Goal: Transaction & Acquisition: Download file/media

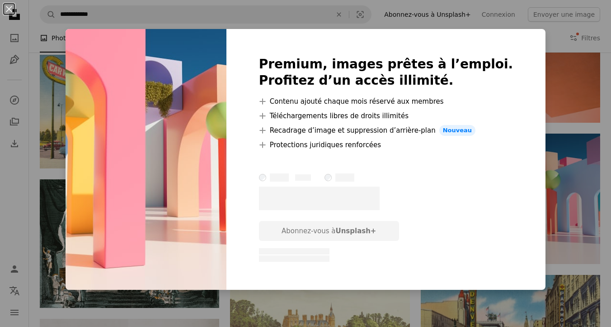
scroll to position [0, 266]
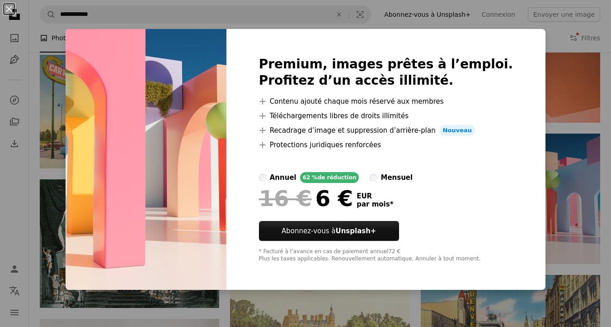
click at [538, 77] on div "An X shape Premium, images prêtes à l’emploi. Profitez d’un accès illimité. A p…" at bounding box center [305, 163] width 611 height 327
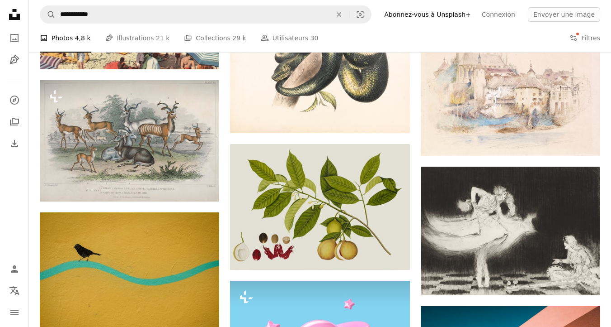
scroll to position [683, 0]
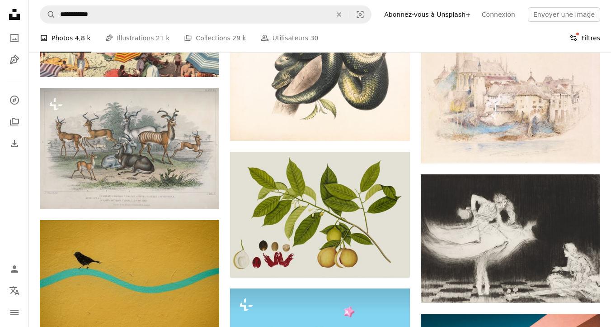
click at [591, 31] on button "Filters Filtres" at bounding box center [585, 38] width 31 height 29
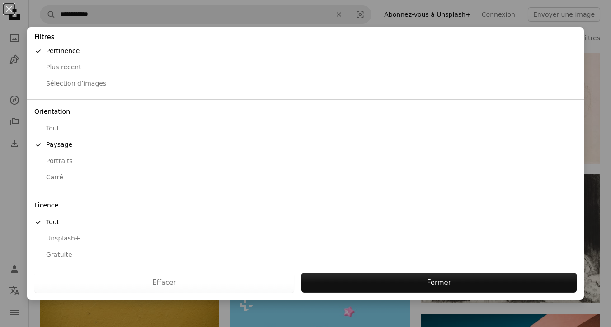
scroll to position [33, 0]
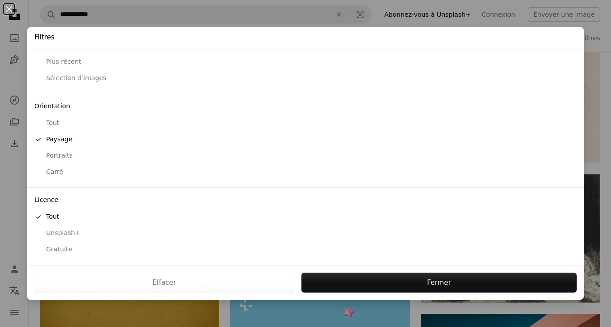
click at [56, 251] on div "Gratuite" at bounding box center [305, 249] width 543 height 9
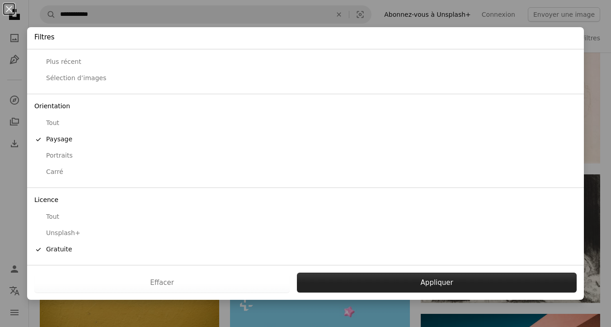
click at [404, 281] on button "Appliquer" at bounding box center [437, 282] width 280 height 20
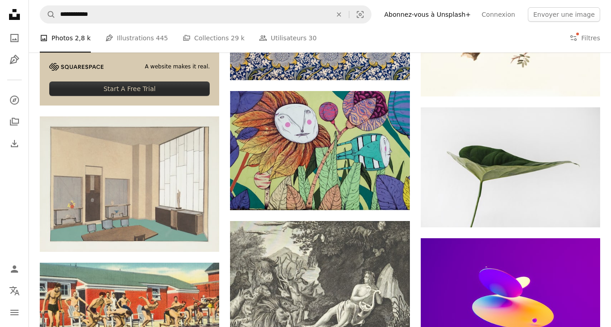
scroll to position [1454, 0]
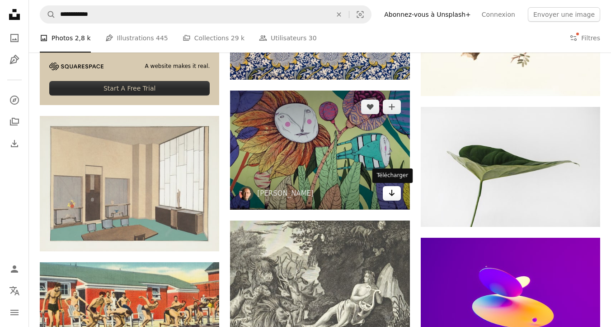
click at [386, 194] on link "Arrow pointing down" at bounding box center [392, 193] width 18 height 14
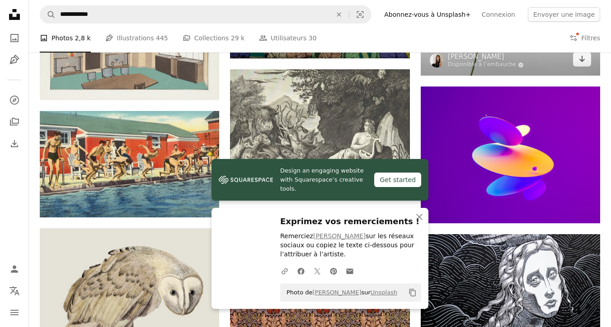
scroll to position [1606, 0]
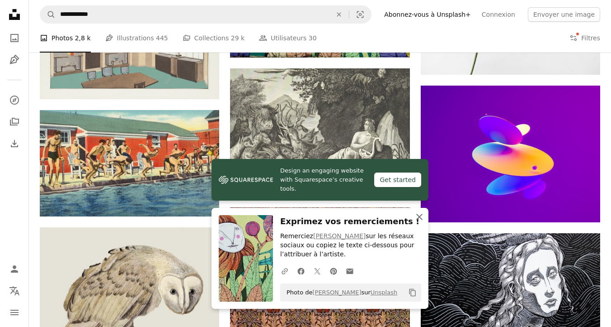
click at [419, 220] on icon "An X shape" at bounding box center [419, 216] width 11 height 11
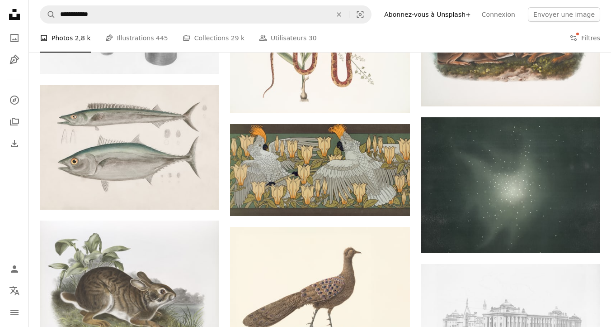
scroll to position [15935, 0]
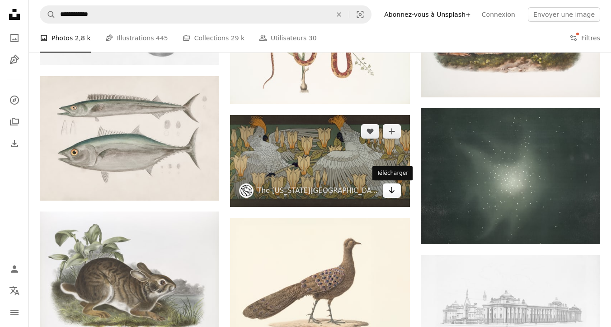
click at [393, 196] on link "Arrow pointing down" at bounding box center [392, 190] width 18 height 14
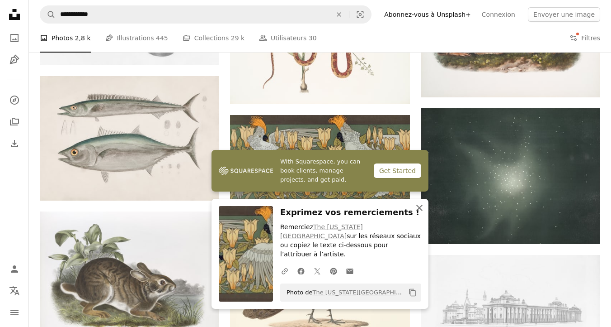
click at [418, 213] on icon "An X shape" at bounding box center [419, 207] width 11 height 11
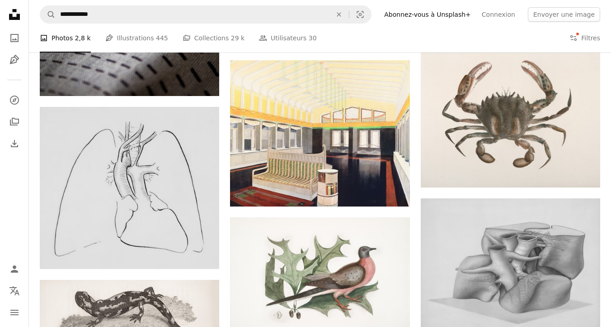
scroll to position [21271, 0]
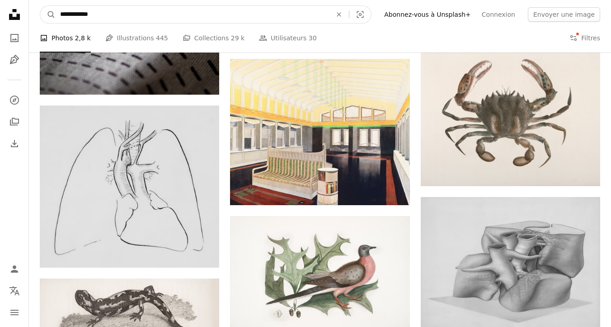
click at [103, 15] on input "**********" at bounding box center [193, 14] width 274 height 17
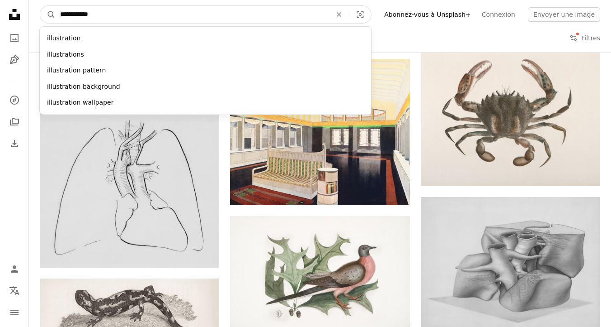
click at [103, 15] on input "**********" at bounding box center [193, 14] width 274 height 17
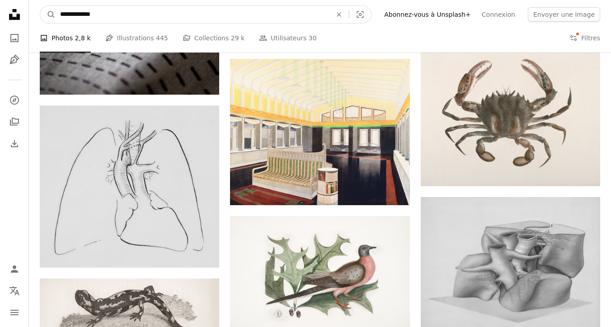
type input "**********"
click button "A magnifying glass" at bounding box center [47, 14] width 15 height 17
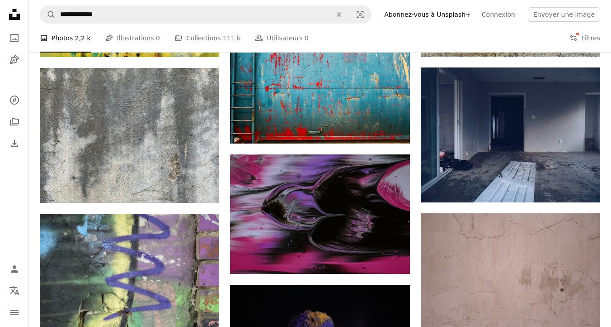
scroll to position [3106, 0]
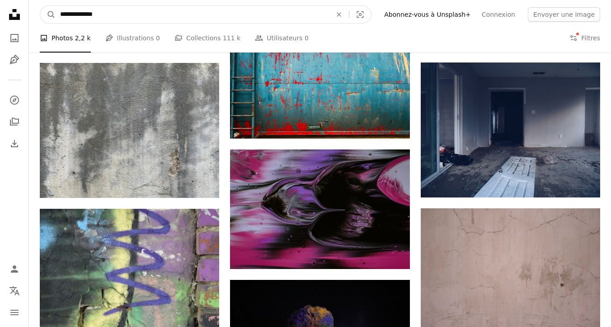
click at [100, 15] on input "**********" at bounding box center [193, 14] width 274 height 17
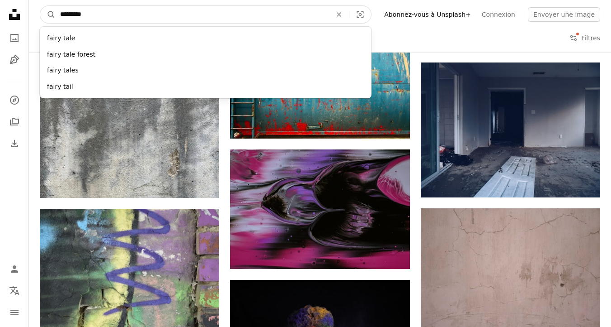
type input "**********"
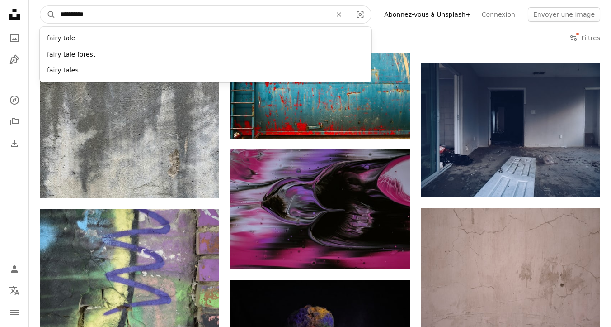
click button "A magnifying glass" at bounding box center [47, 14] width 15 height 17
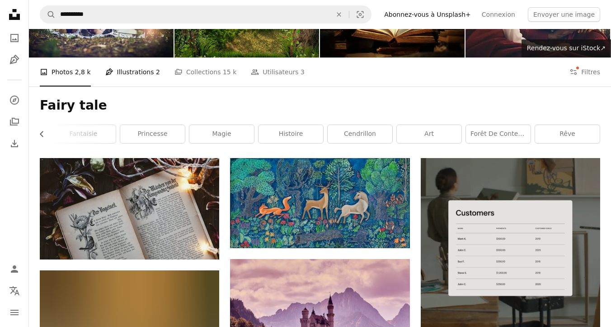
scroll to position [68, 0]
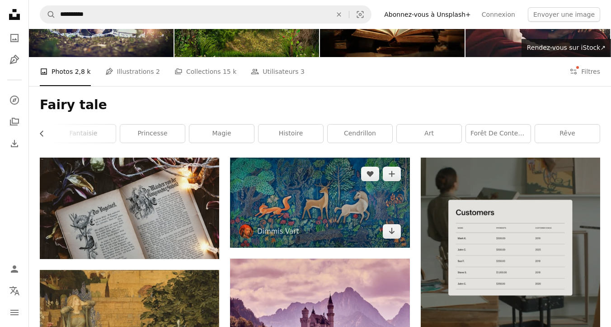
click at [287, 223] on img at bounding box center [320, 202] width 180 height 90
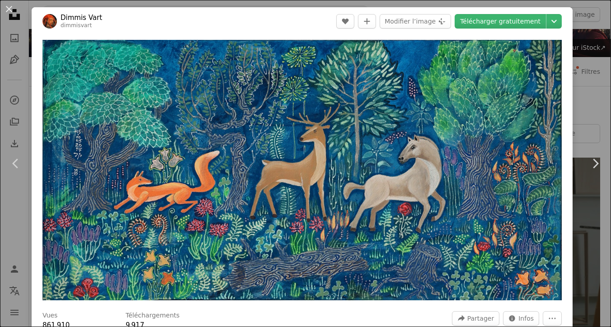
click at [598, 103] on div "An X shape Chevron left Chevron right [PERSON_NAME] dimmisvart A heart A plus s…" at bounding box center [305, 163] width 611 height 327
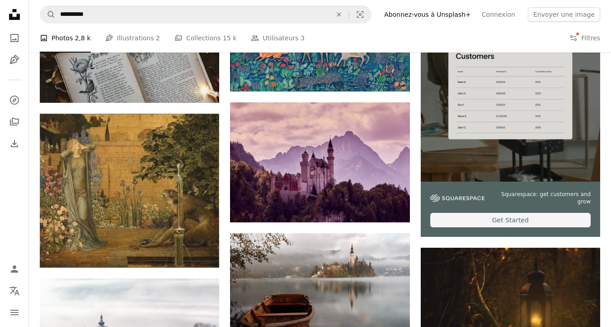
scroll to position [242, 0]
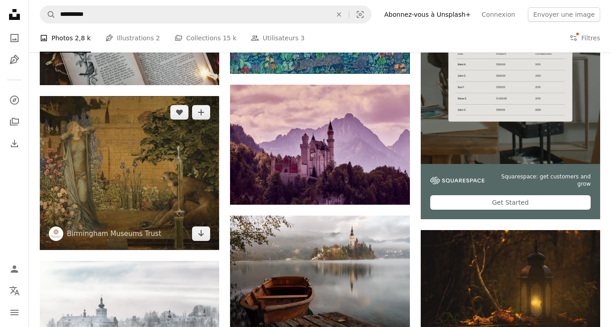
click at [147, 172] on img at bounding box center [130, 173] width 180 height 154
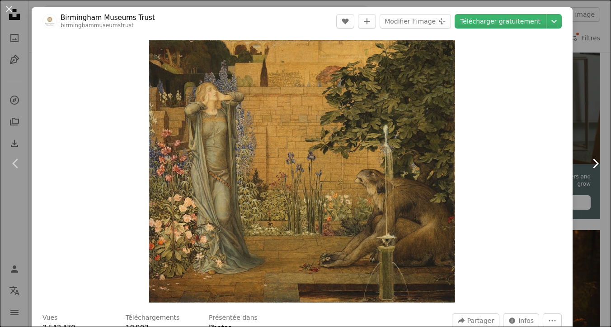
click at [590, 139] on link "Chevron right" at bounding box center [596, 163] width 32 height 87
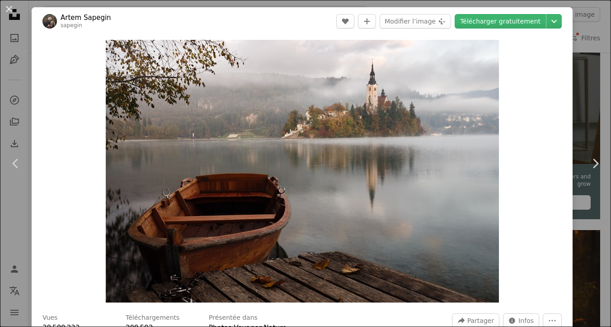
click at [588, 63] on div "An X shape Chevron left Chevron right [PERSON_NAME] sapegin A heart A plus sign…" at bounding box center [305, 163] width 611 height 327
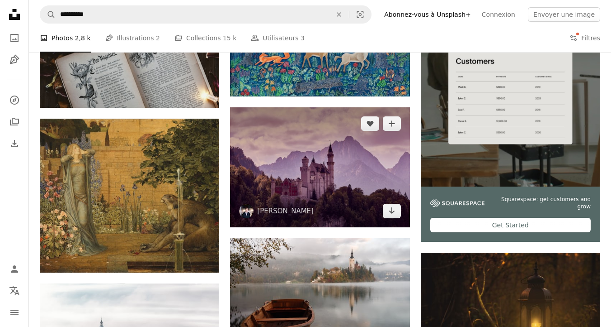
scroll to position [226, 0]
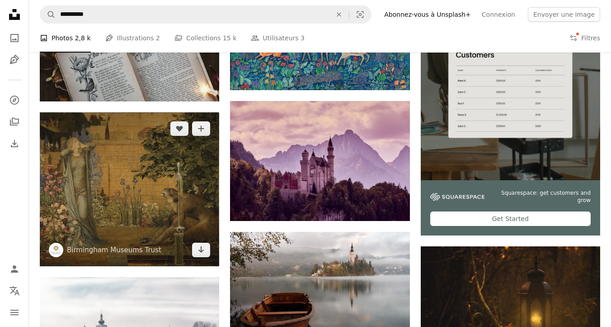
click at [118, 205] on img at bounding box center [130, 189] width 180 height 154
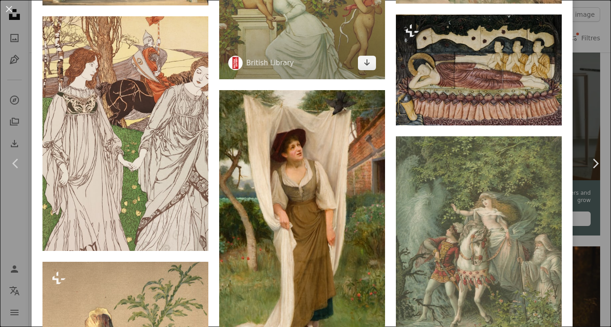
scroll to position [2196, 0]
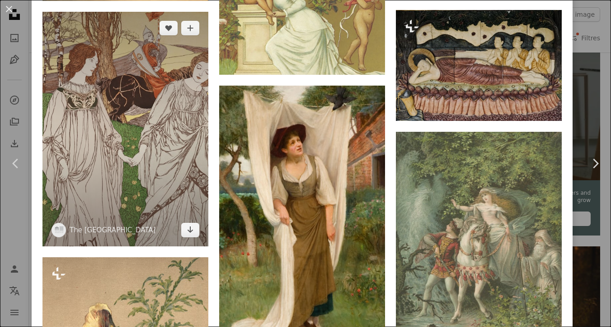
click at [170, 184] on img at bounding box center [126, 129] width 166 height 234
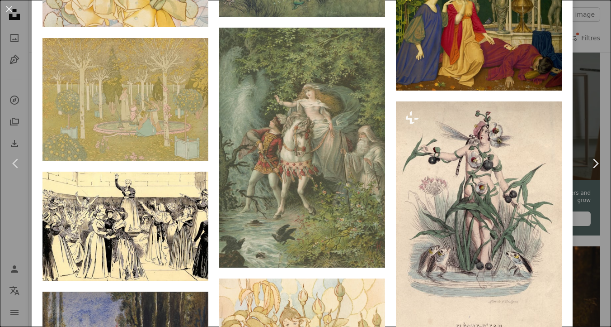
scroll to position [2470, 0]
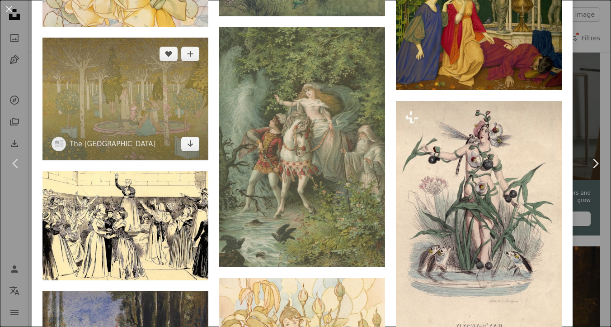
click at [128, 158] on img at bounding box center [126, 99] width 166 height 123
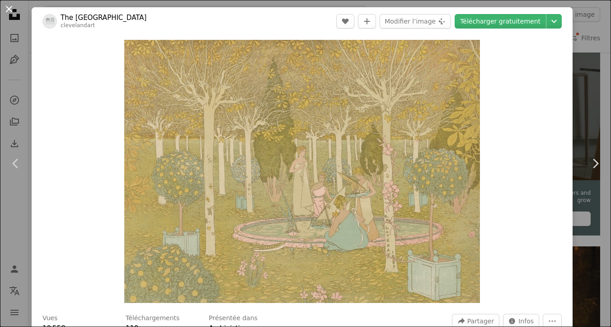
click at [13, 5] on button "An X shape" at bounding box center [9, 9] width 11 height 11
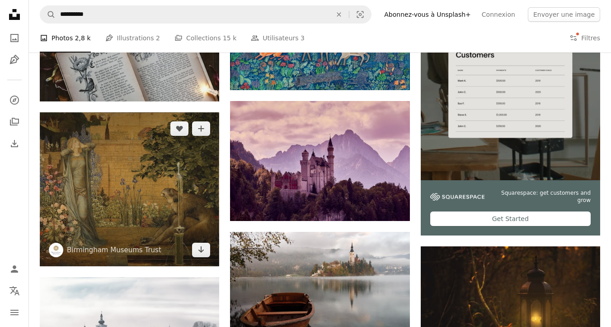
click at [155, 199] on img at bounding box center [130, 189] width 180 height 154
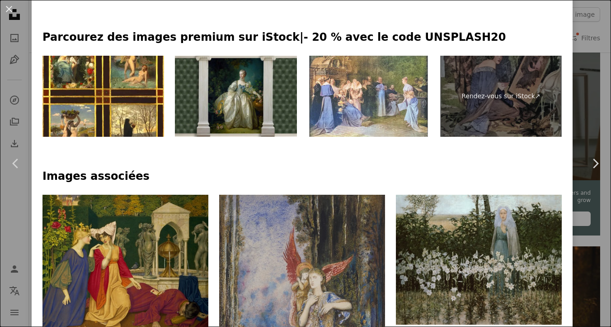
scroll to position [402, 0]
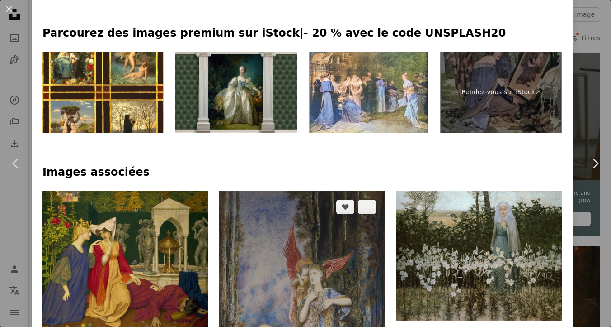
click at [311, 245] on img at bounding box center [302, 322] width 166 height 265
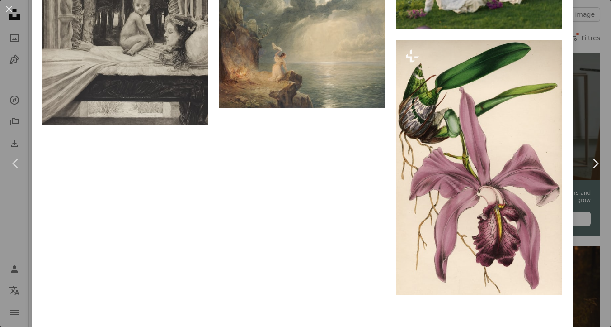
scroll to position [5903, 0]
